Goal: Information Seeking & Learning: Check status

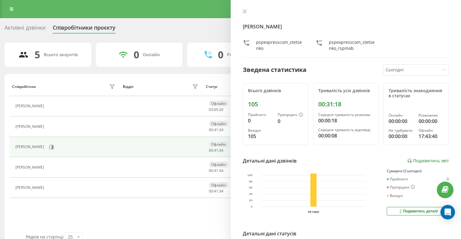
click at [243, 10] on icon at bounding box center [244, 11] width 4 height 4
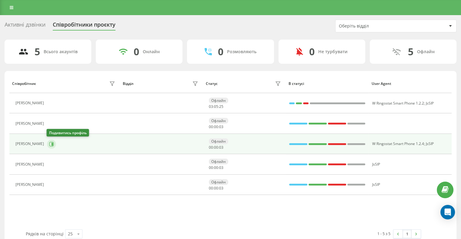
click at [51, 143] on button at bounding box center [51, 144] width 9 height 9
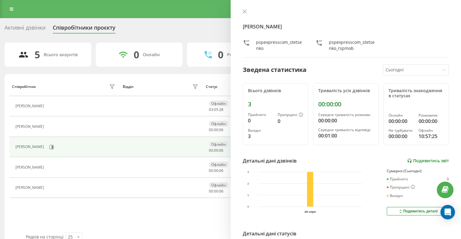
click at [416, 159] on link "Подивитись звіт" at bounding box center [428, 161] width 42 height 5
click at [245, 11] on icon at bounding box center [244, 12] width 4 height 4
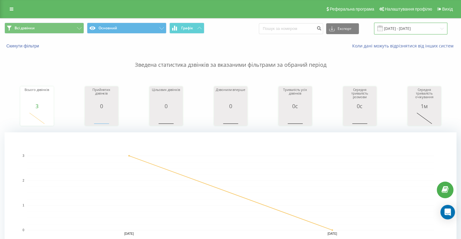
click at [418, 28] on input "20.08.2025 - 20.08.2025" at bounding box center [410, 29] width 73 height 12
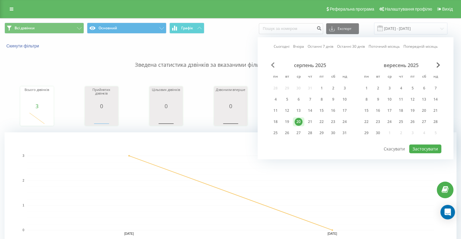
click at [271, 62] on div "серпень 2025 пн вт ср чт пт сб нд 28 29 30 31 1 2 3 4 5 6 7 8 9 10 11 12 13 14 …" at bounding box center [354, 103] width 171 height 82
click at [275, 64] on div "серпень 2025" at bounding box center [309, 65] width 81 height 6
click at [320, 88] on div "1" at bounding box center [321, 88] width 8 height 8
click at [300, 121] on div "20" at bounding box center [298, 122] width 8 height 8
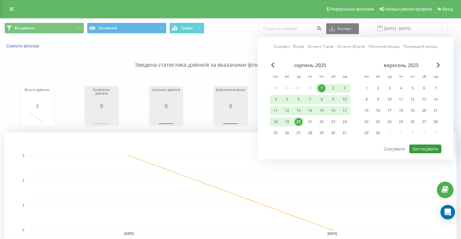
click at [427, 149] on button "Застосувати" at bounding box center [425, 149] width 32 height 9
type input "01.08.2025 - 20.08.2025"
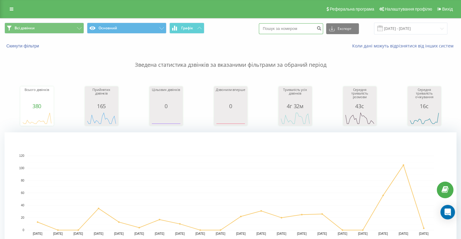
drag, startPoint x: 286, startPoint y: 31, endPoint x: 287, endPoint y: 28, distance: 3.5
click at [286, 31] on input at bounding box center [291, 28] width 64 height 11
paste input "0939562373"
type input "0939562373"
